Goal: Task Accomplishment & Management: Manage account settings

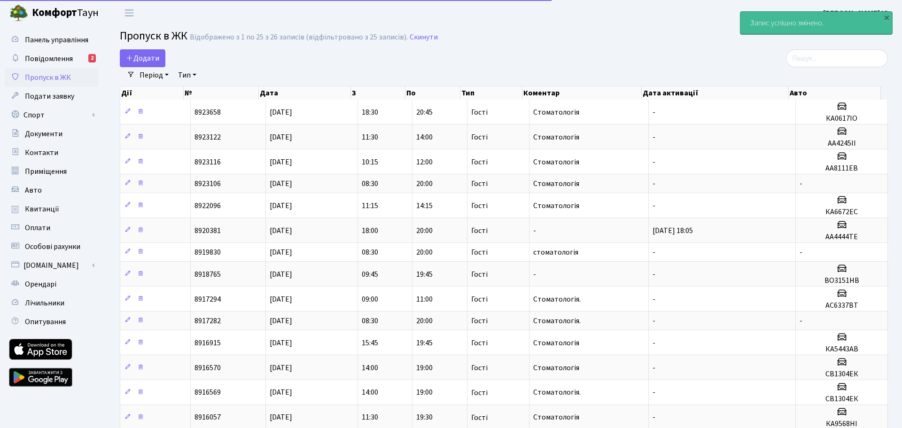
select select "25"
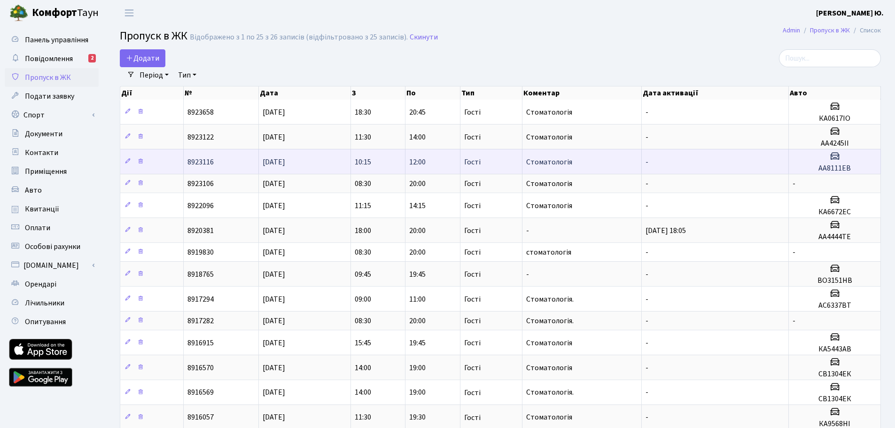
click at [388, 166] on td "10:15" at bounding box center [378, 161] width 55 height 25
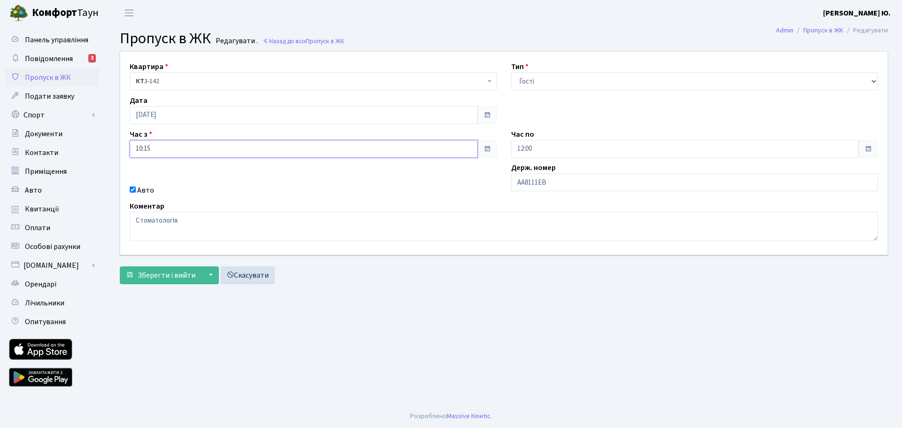
click at [186, 152] on input "10:15" at bounding box center [304, 149] width 348 height 18
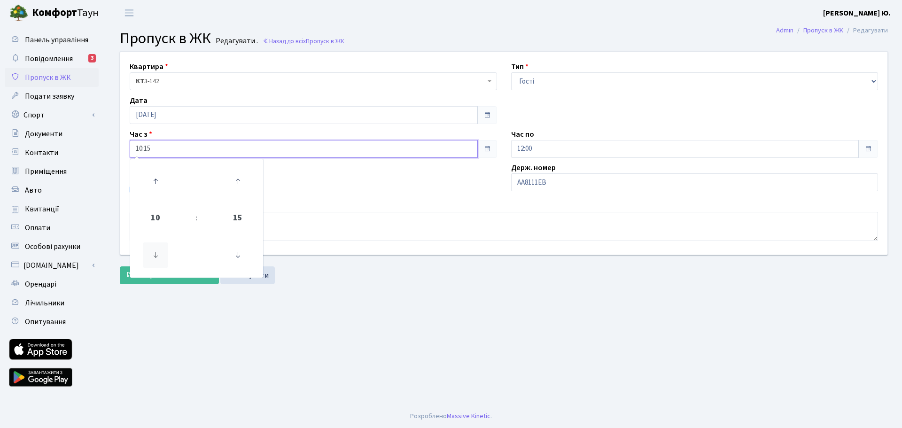
click at [156, 248] on icon at bounding box center [155, 254] width 25 height 25
type input "09:15"
click at [298, 189] on div "Авто" at bounding box center [313, 190] width 381 height 11
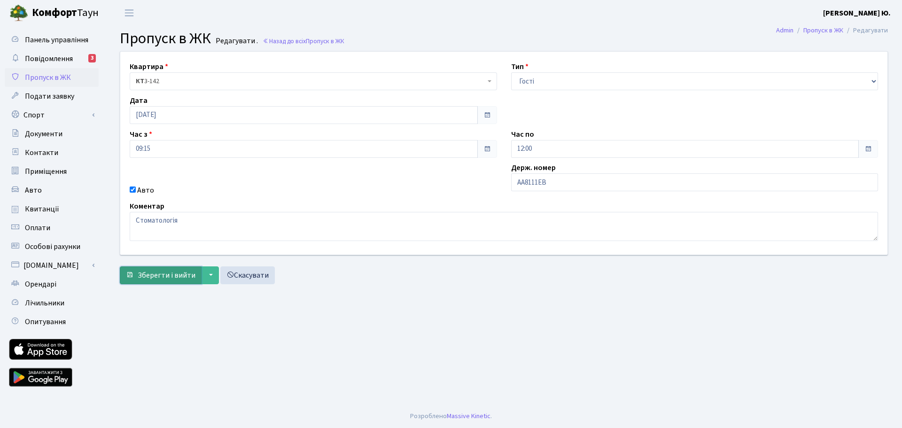
click at [161, 277] on span "Зберегти і вийти" at bounding box center [167, 275] width 58 height 10
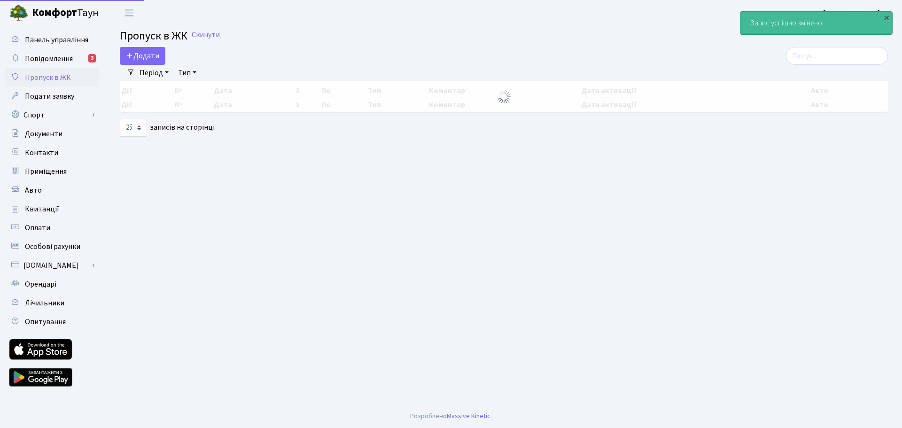
select select "25"
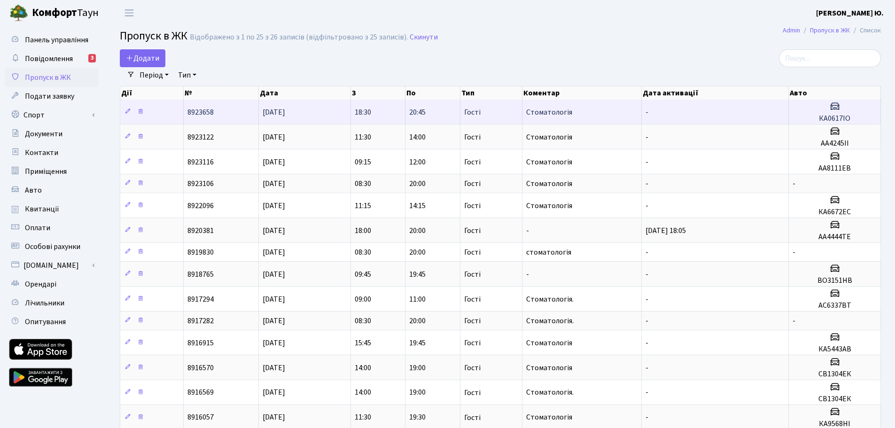
click at [436, 117] on td "20:45" at bounding box center [432, 112] width 55 height 24
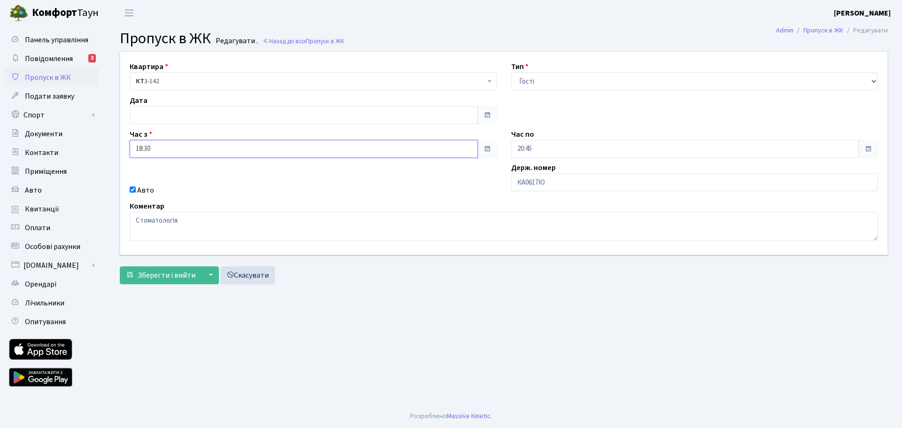
click at [166, 153] on input "18:30" at bounding box center [304, 149] width 348 height 18
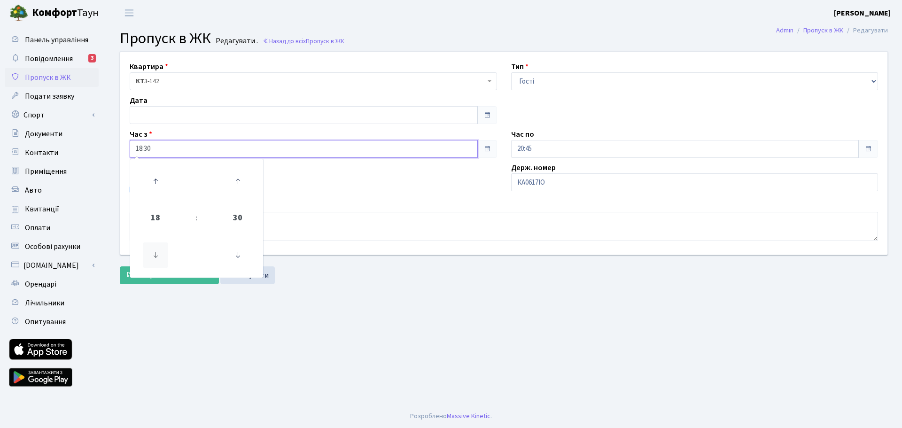
click at [154, 247] on icon at bounding box center [155, 254] width 25 height 25
type input "16:30"
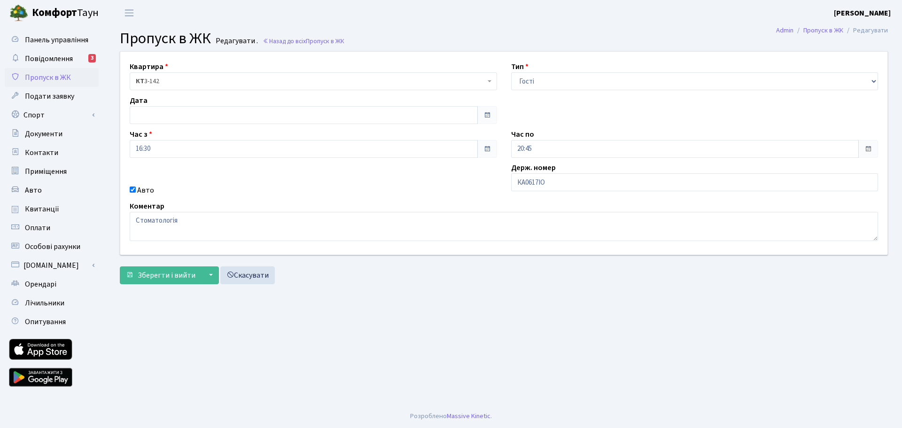
click at [358, 174] on div "Квартира <b>КТ</b>&nbsp;&nbsp;&nbsp;&nbsp;3-142 КТ 3-142 Тип - Доставка Таксі Г…" at bounding box center [503, 153] width 781 height 203
click at [178, 274] on span "Зберегти і вийти" at bounding box center [167, 275] width 58 height 10
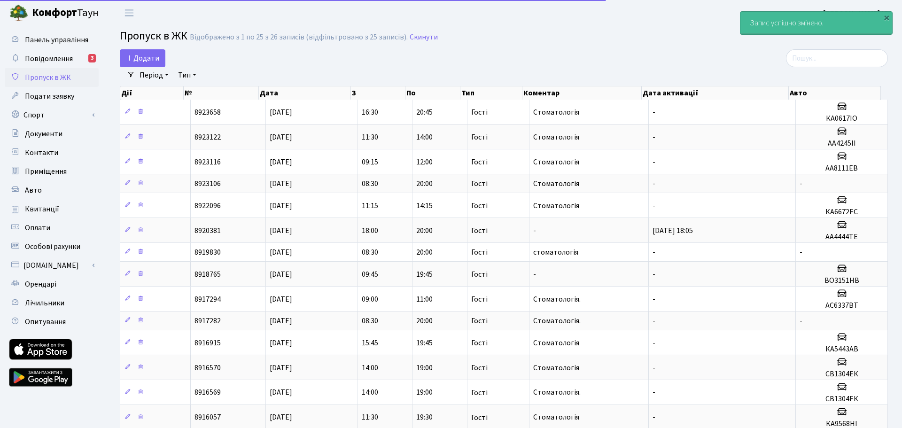
select select "25"
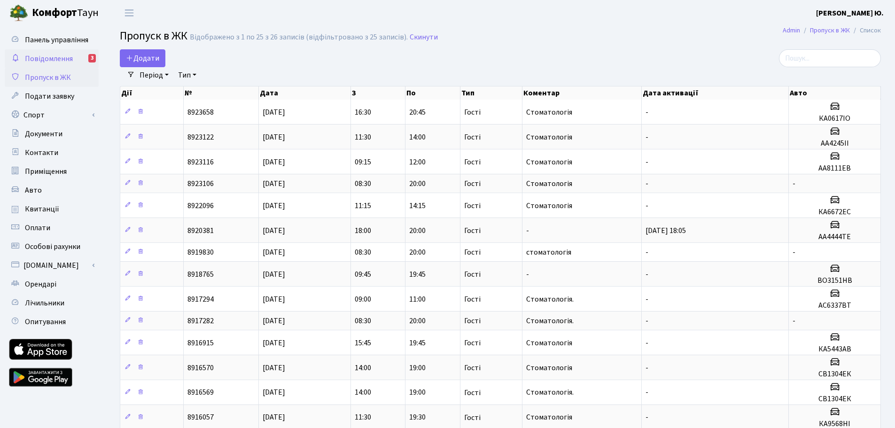
click at [37, 59] on span "Повідомлення" at bounding box center [49, 59] width 48 height 10
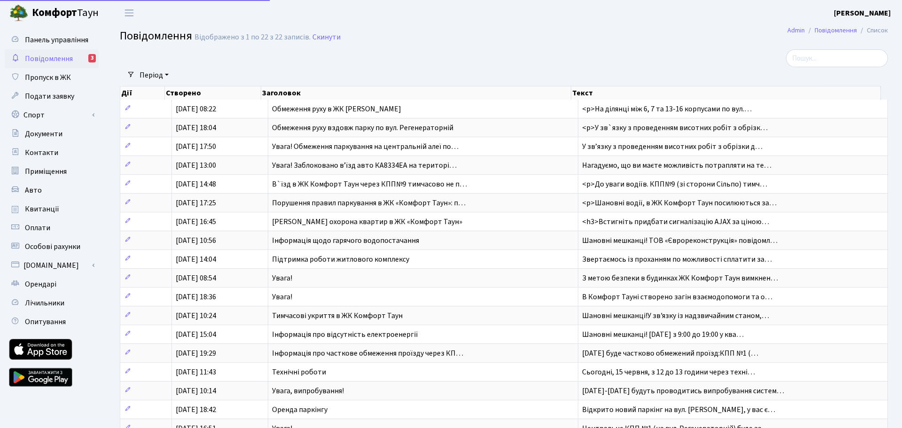
select select "25"
